Goal: Ask a question

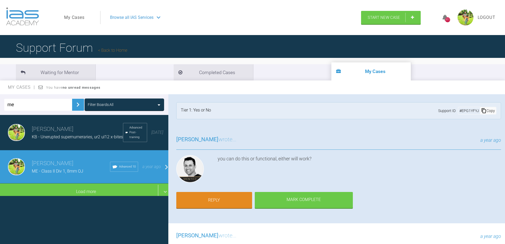
scroll to position [275, 0]
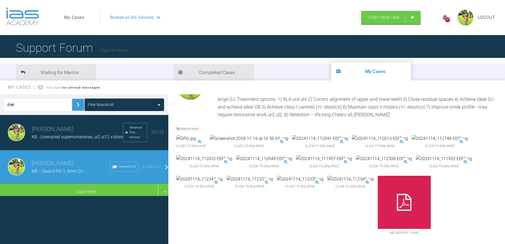
click at [26, 103] on input "me" at bounding box center [38, 105] width 68 height 12
click at [74, 105] on img at bounding box center [78, 104] width 8 height 8
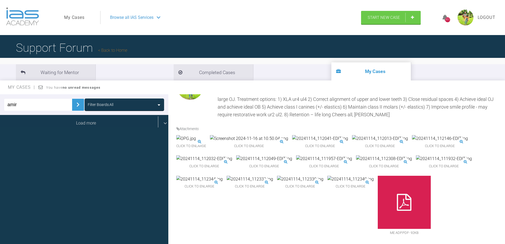
click at [76, 117] on div "Load more" at bounding box center [86, 123] width 172 height 16
click at [78, 120] on div "Load more" at bounding box center [86, 123] width 172 height 16
click at [133, 121] on div "Load more" at bounding box center [86, 123] width 172 height 16
click at [47, 103] on input "amir" at bounding box center [38, 105] width 68 height 12
click at [74, 106] on img at bounding box center [78, 104] width 8 height 8
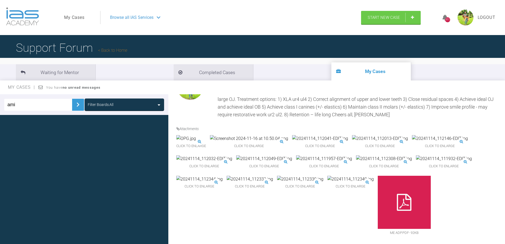
click at [41, 105] on input "ami" at bounding box center [38, 105] width 68 height 12
type input "a"
click at [68, 104] on input "text" at bounding box center [38, 105] width 68 height 12
click at [74, 104] on img at bounding box center [78, 104] width 8 height 8
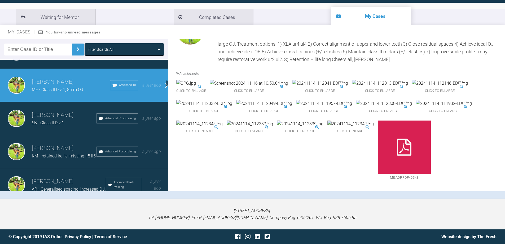
scroll to position [450, 0]
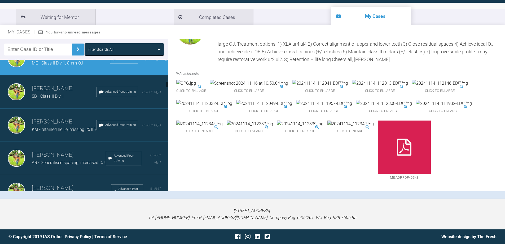
click at [82, 159] on h3 "[PERSON_NAME]" at bounding box center [69, 154] width 74 height 9
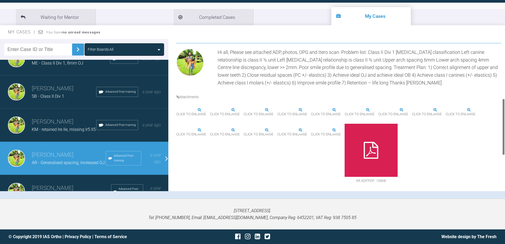
scroll to position [159, 0]
